Goal: Task Accomplishment & Management: Use online tool/utility

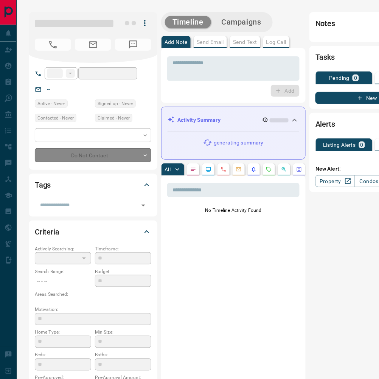
type input "**"
type input "**********"
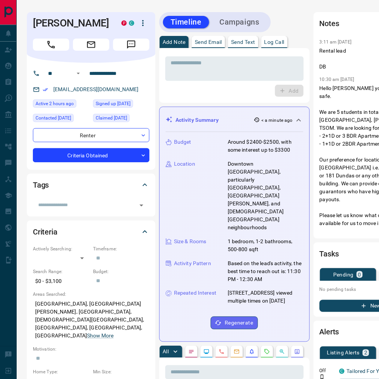
scroll to position [0, 2]
drag, startPoint x: 120, startPoint y: 91, endPoint x: 52, endPoint y: 90, distance: 68.4
click at [52, 90] on div "[EMAIL_ADDRESS][DOMAIN_NAME]" at bounding box center [91, 89] width 116 height 12
copy link "[EMAIL_ADDRESS][DOMAIN_NAME]"
click at [137, 90] on div "[EMAIL_ADDRESS][DOMAIN_NAME]" at bounding box center [91, 89] width 116 height 12
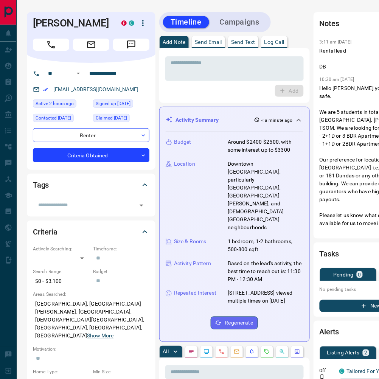
click at [137, 90] on div "[EMAIL_ADDRESS][DOMAIN_NAME]" at bounding box center [91, 89] width 116 height 12
click at [283, 44] on p "Log Call" at bounding box center [274, 41] width 20 height 5
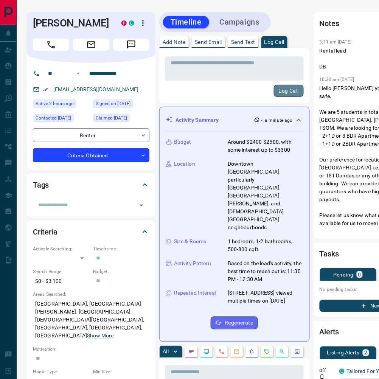
click at [291, 91] on button "Log Call" at bounding box center [289, 91] width 30 height 12
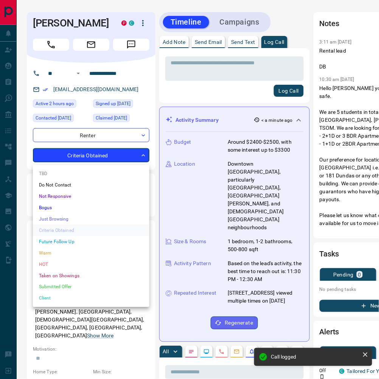
click at [75, 252] on li "Warm" at bounding box center [91, 252] width 116 height 11
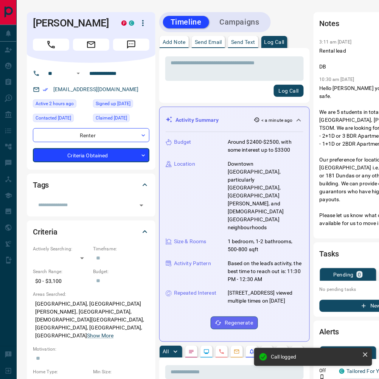
scroll to position [0, 1]
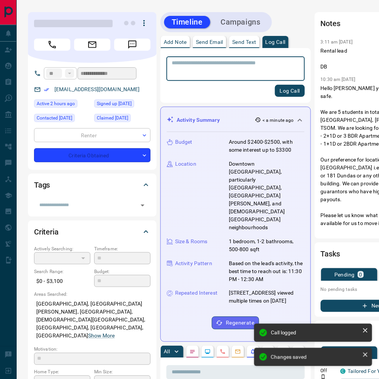
type input "*"
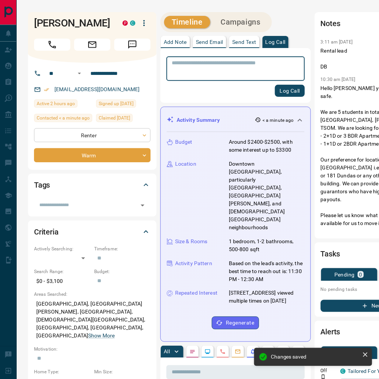
scroll to position [3, 1]
